Goal: Book appointment/travel/reservation

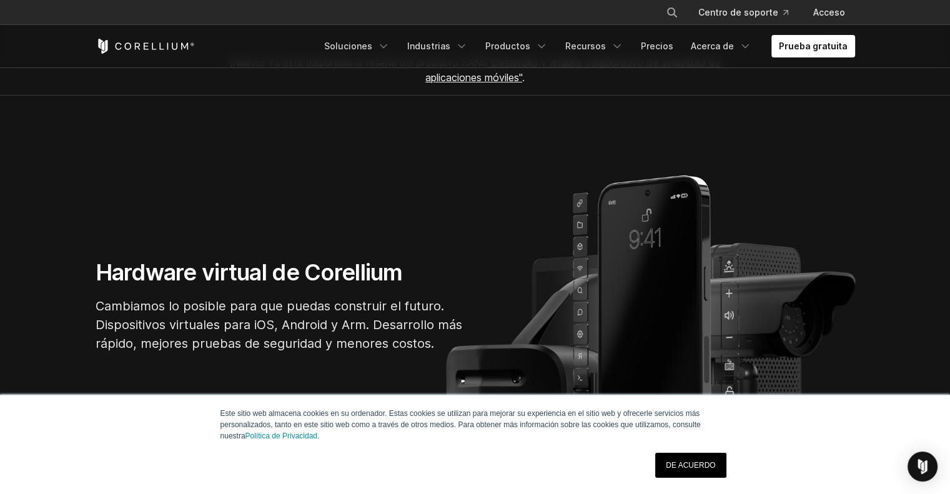
scroll to position [2, 0]
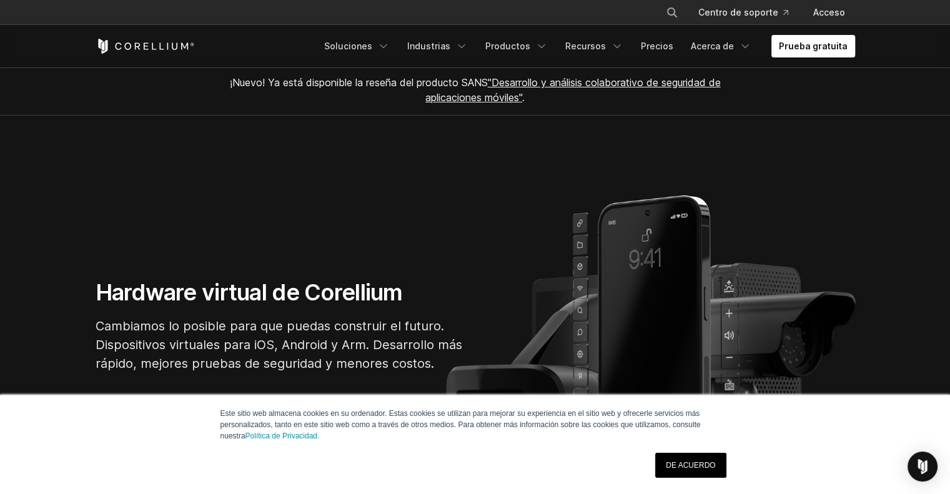
click at [836, 47] on font "Prueba gratuita" at bounding box center [812, 46] width 69 height 11
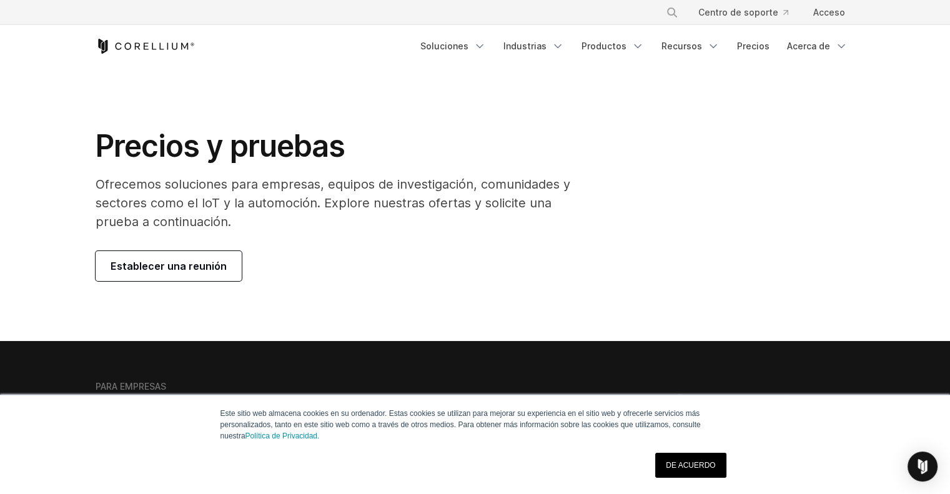
click at [136, 274] on link "Establecer una reunión" at bounding box center [169, 266] width 146 height 30
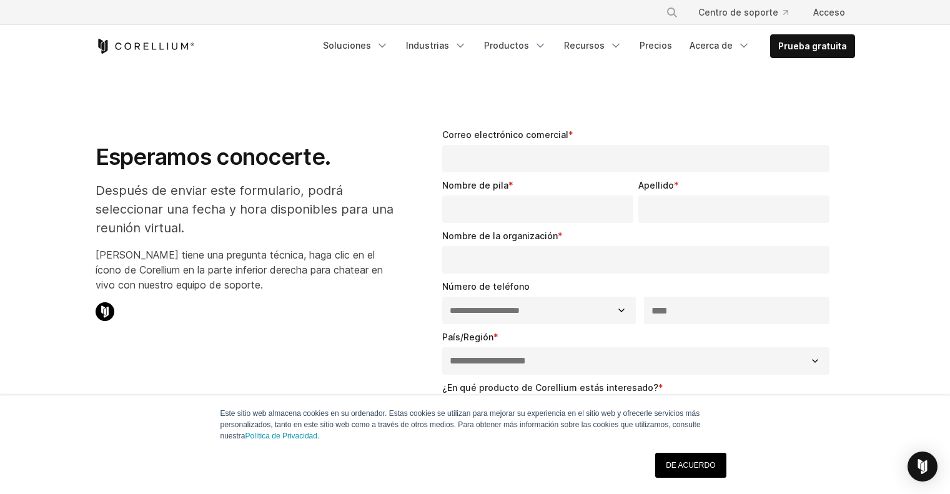
select select "**"
